Goal: Information Seeking & Learning: Stay updated

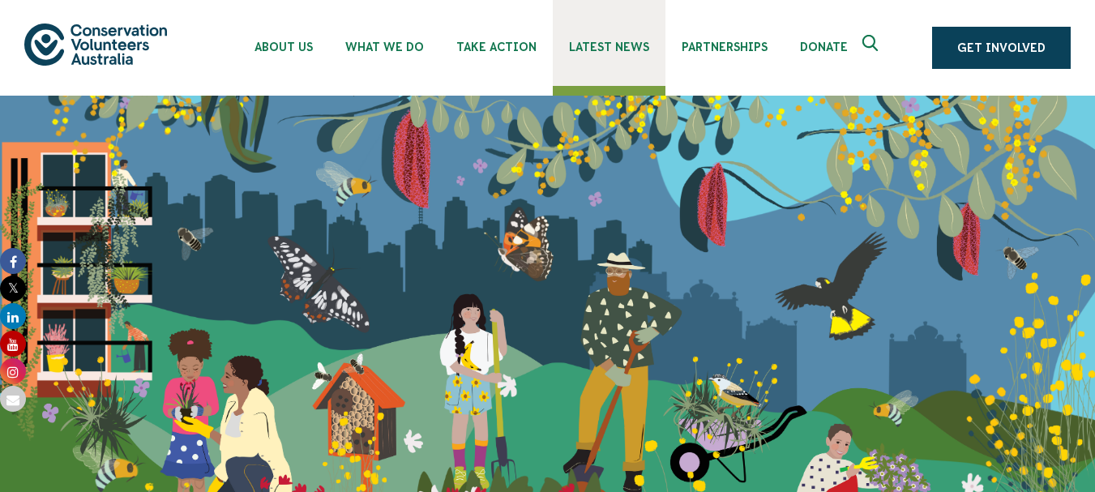
click at [595, 49] on span "Latest News" at bounding box center [609, 47] width 80 height 13
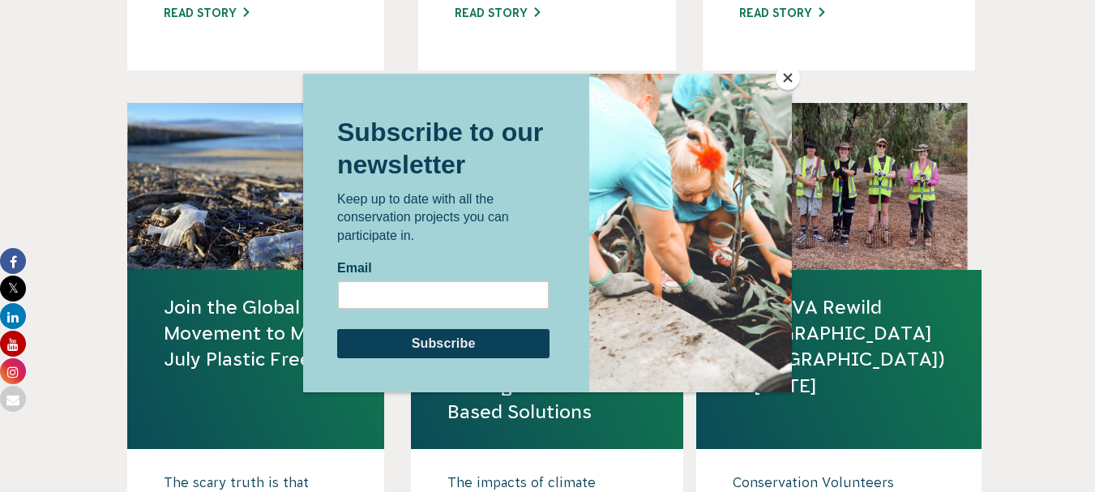
scroll to position [1747, 0]
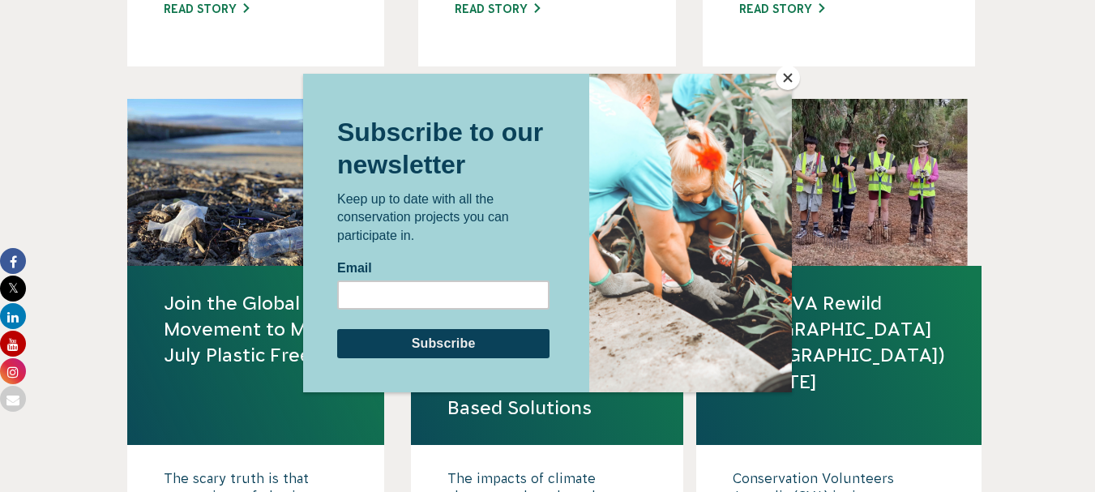
click at [788, 81] on button "Close" at bounding box center [788, 78] width 24 height 24
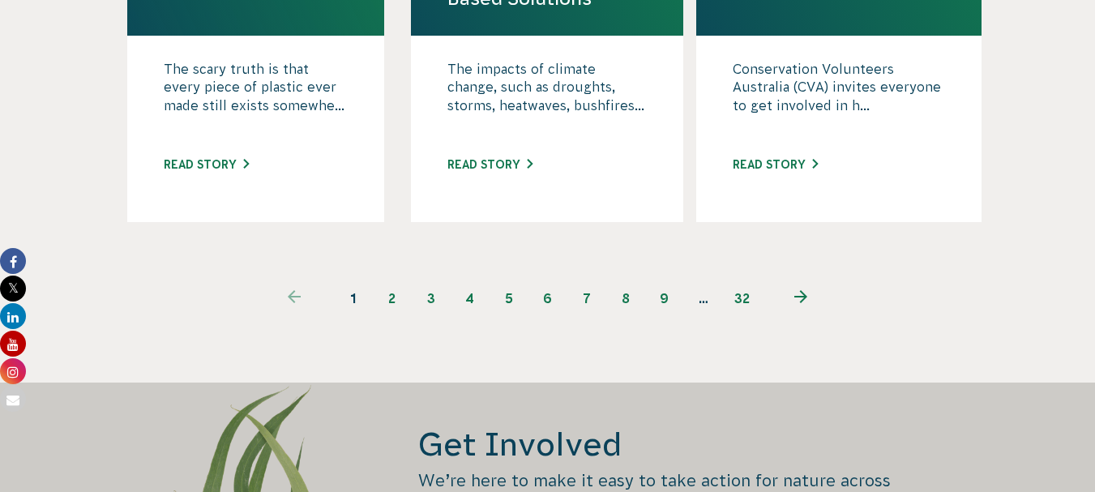
scroll to position [2158, 0]
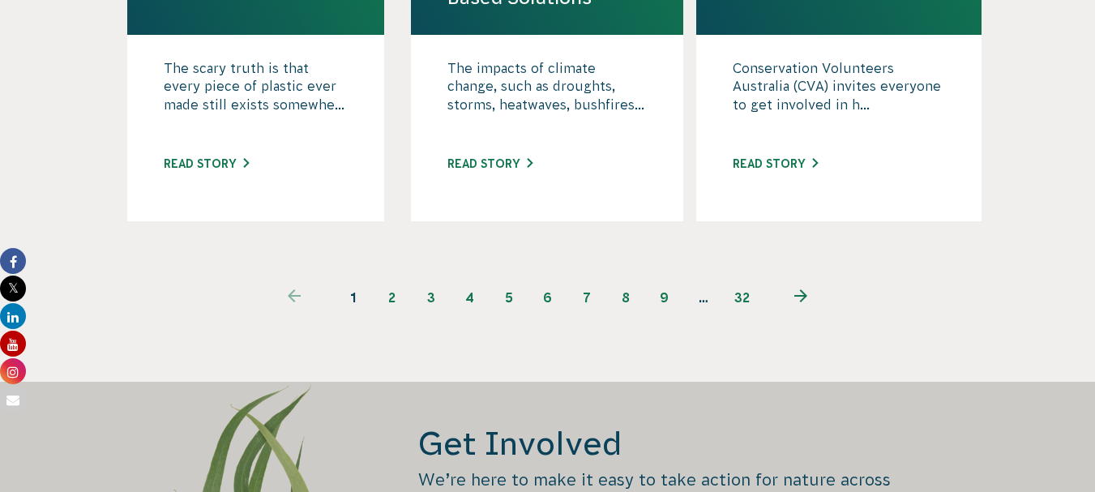
click at [423, 296] on link "3" at bounding box center [431, 297] width 39 height 39
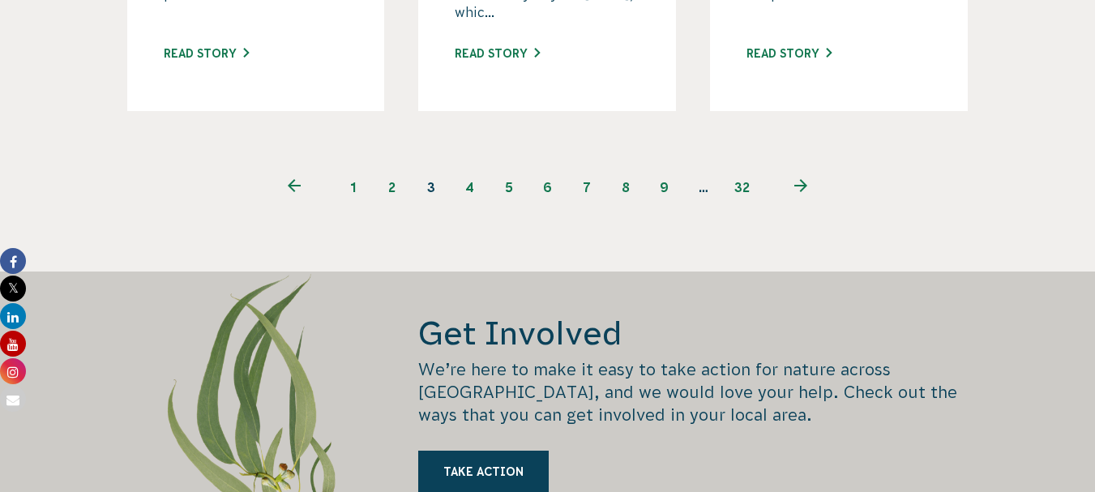
scroll to position [2354, 0]
click at [462, 172] on link "4" at bounding box center [470, 188] width 39 height 39
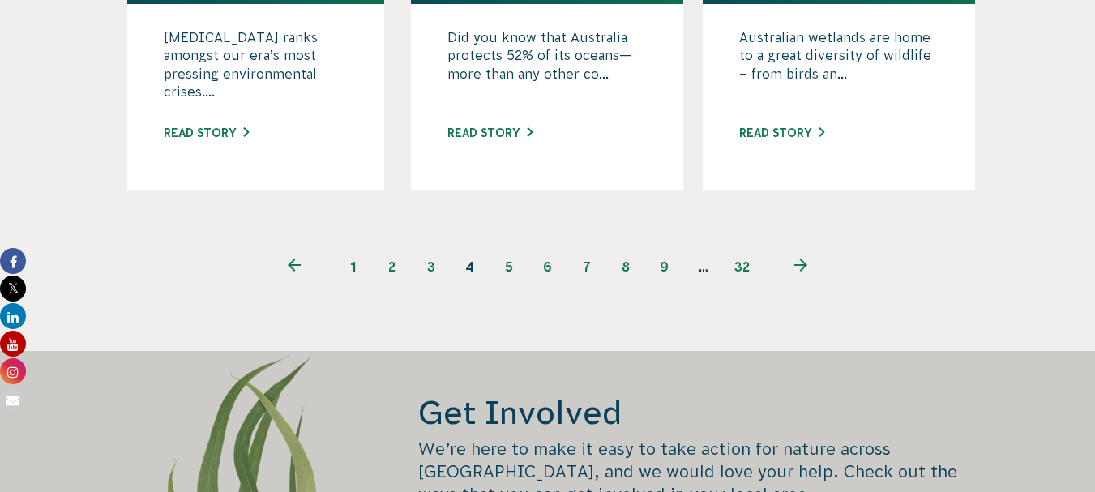
scroll to position [2190, 0]
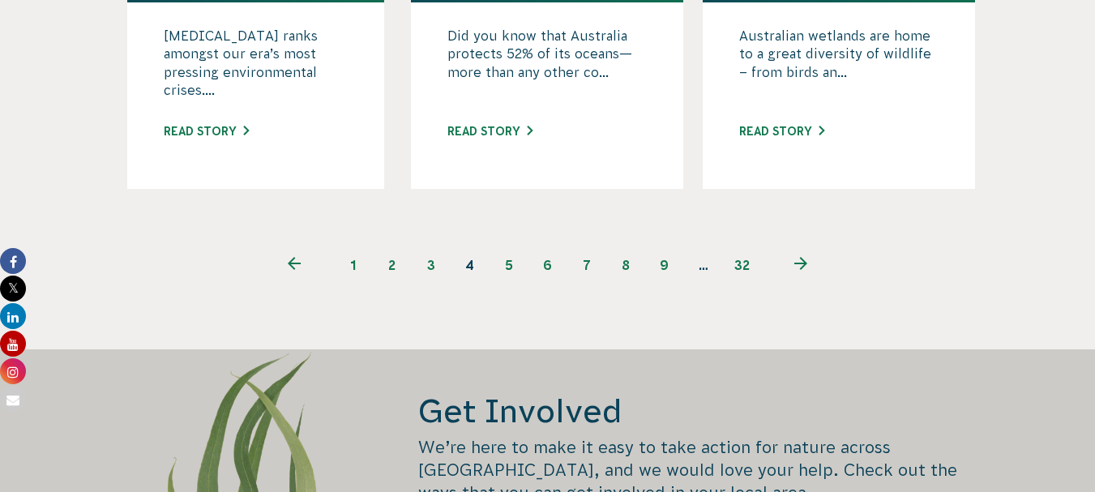
click at [505, 267] on link "5" at bounding box center [509, 265] width 39 height 39
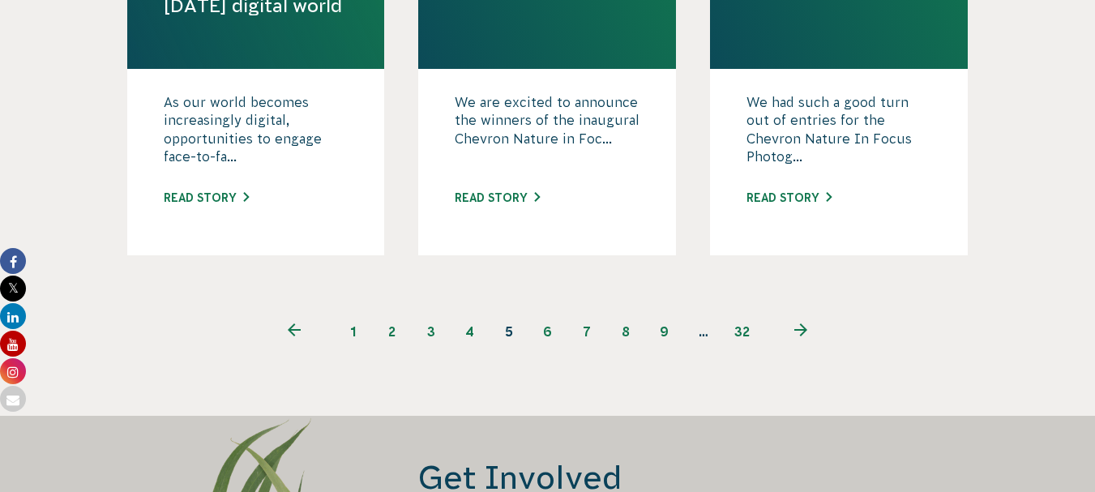
scroll to position [2384, 0]
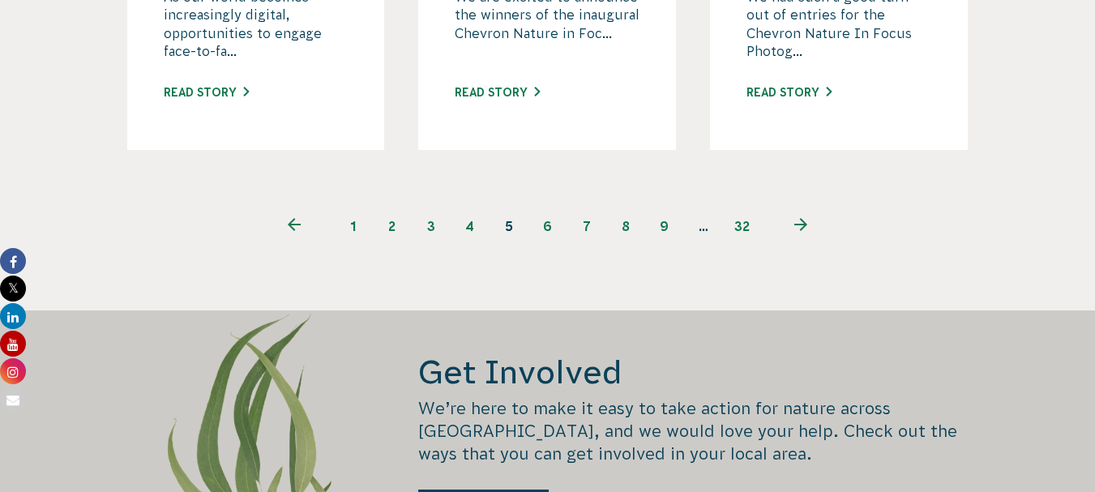
click at [546, 227] on link "6" at bounding box center [547, 226] width 39 height 39
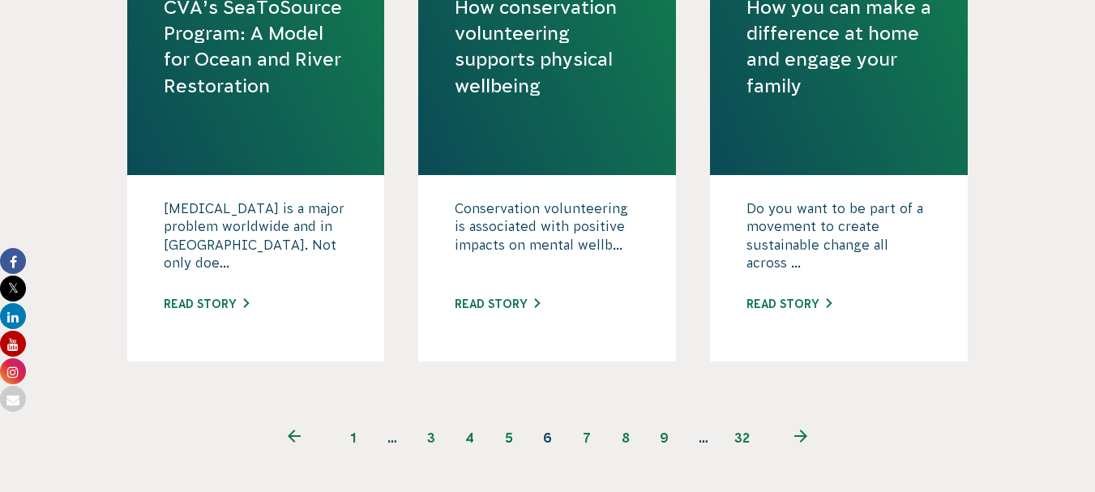
scroll to position [2211, 0]
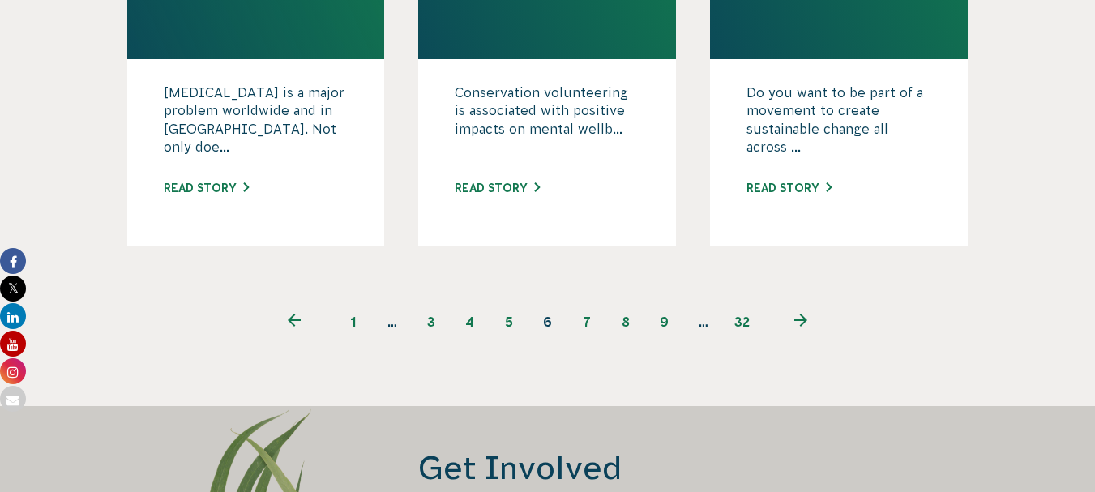
click at [582, 319] on link "7" at bounding box center [586, 321] width 39 height 39
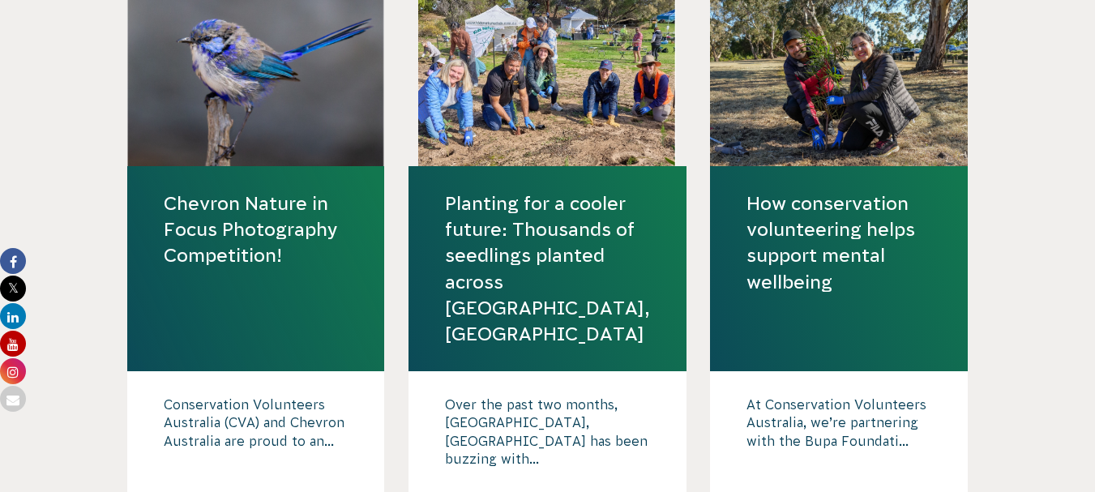
scroll to position [1309, 0]
